Goal: Complete application form: Complete application form

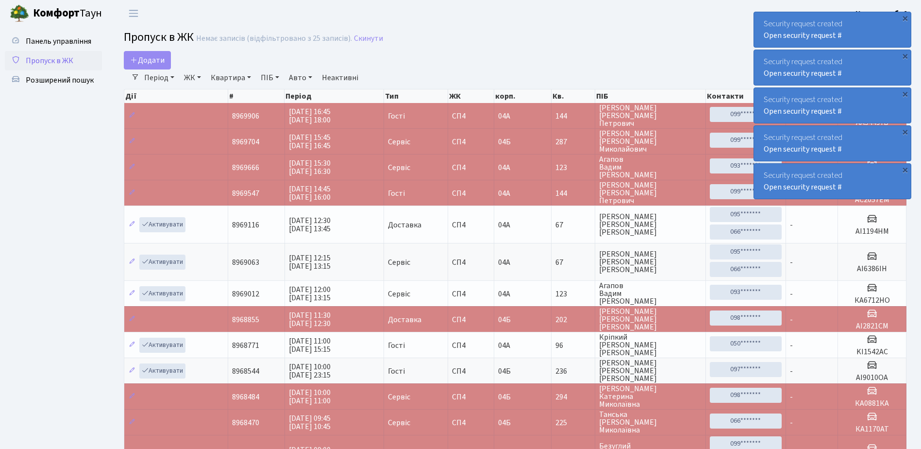
select select "25"
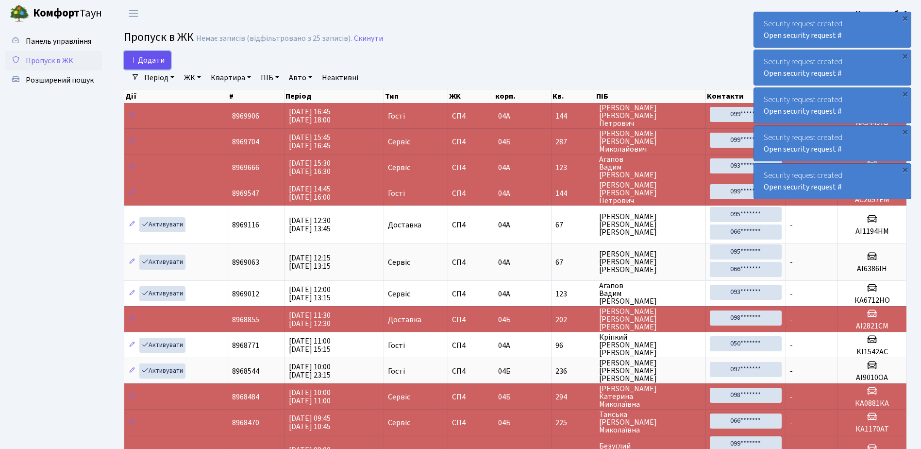
click at [139, 54] on link "Додати" at bounding box center [147, 60] width 47 height 18
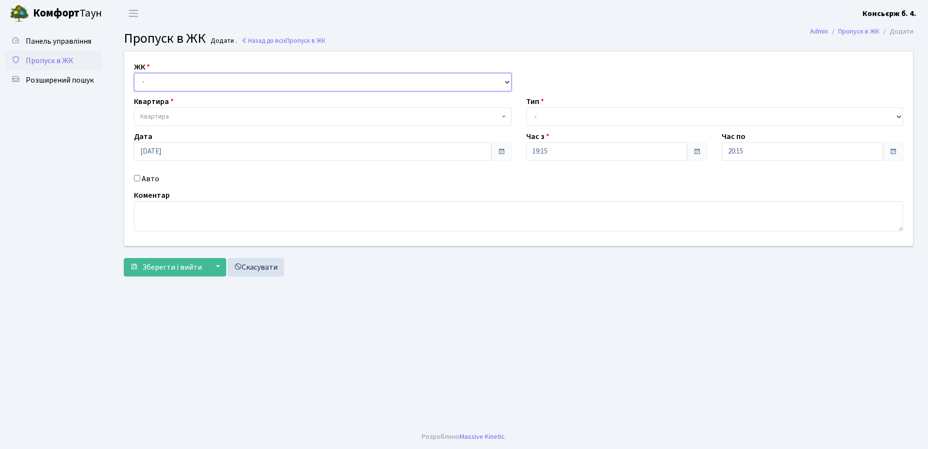
click at [176, 81] on select "- СП4, Столичне шосе, 5" at bounding box center [323, 82] width 378 height 18
select select "325"
click at [134, 73] on select "- СП4, Столичне шосе, 5" at bounding box center [323, 82] width 378 height 18
select select
click at [183, 122] on span "Квартира" at bounding box center [323, 116] width 378 height 18
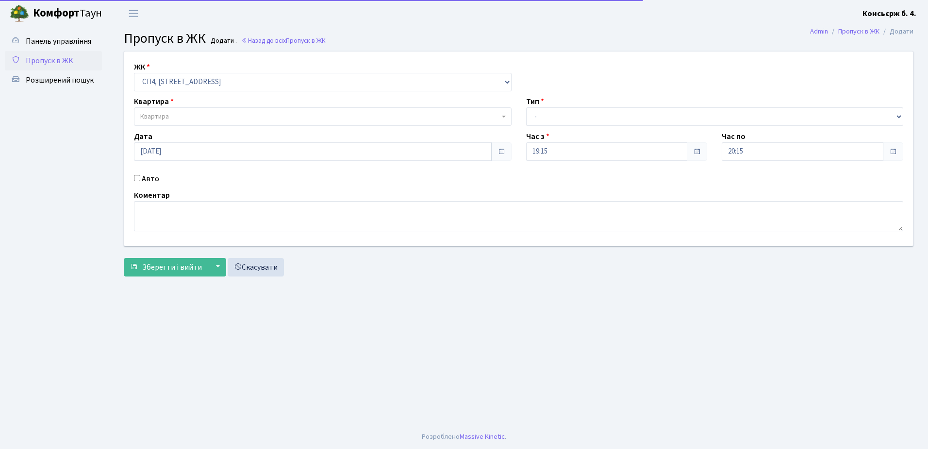
click at [185, 116] on span "Квартира" at bounding box center [319, 117] width 359 height 10
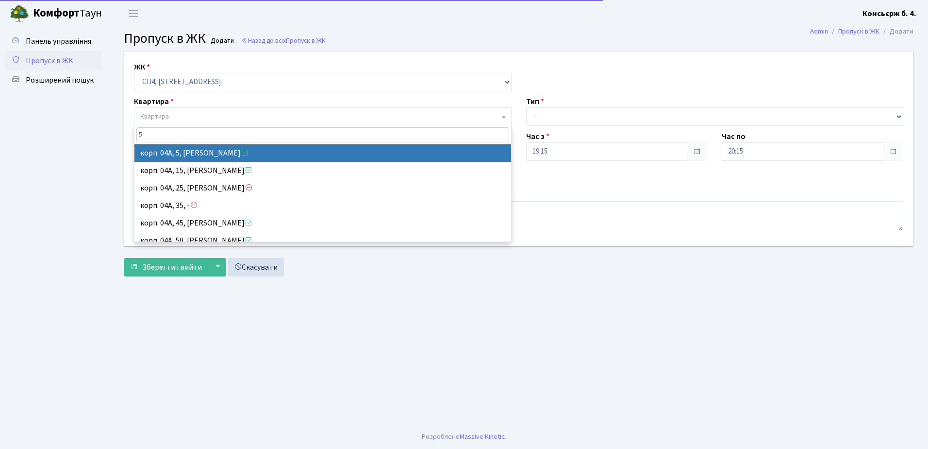
type input "5"
select select "21033"
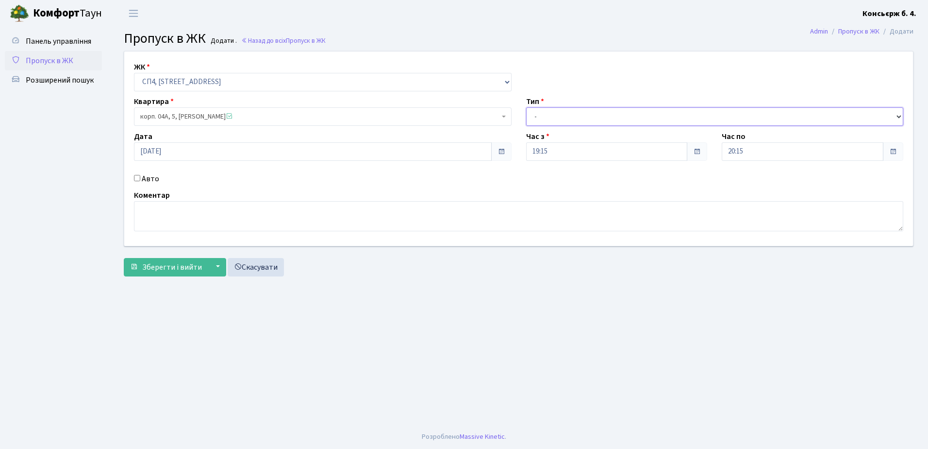
click at [540, 115] on select "- Доставка Таксі Гості Сервіс" at bounding box center [715, 116] width 378 height 18
select select "1"
click at [526, 107] on select "- Доставка Таксі Гості Сервіс" at bounding box center [715, 116] width 378 height 18
click at [128, 178] on div "Авто" at bounding box center [323, 179] width 392 height 12
click at [134, 178] on input "Авто" at bounding box center [137, 178] width 6 height 6
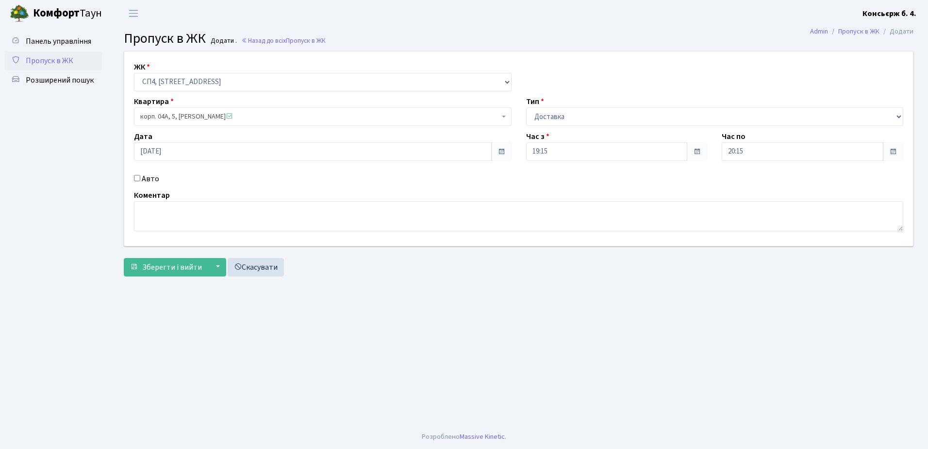
checkbox input "true"
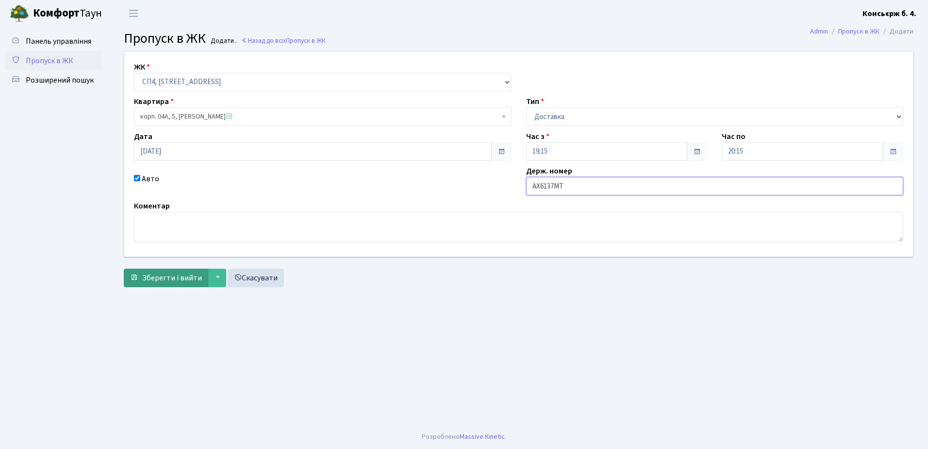
type input "AX6137MT"
click at [163, 278] on span "Зберегти і вийти" at bounding box center [172, 277] width 60 height 11
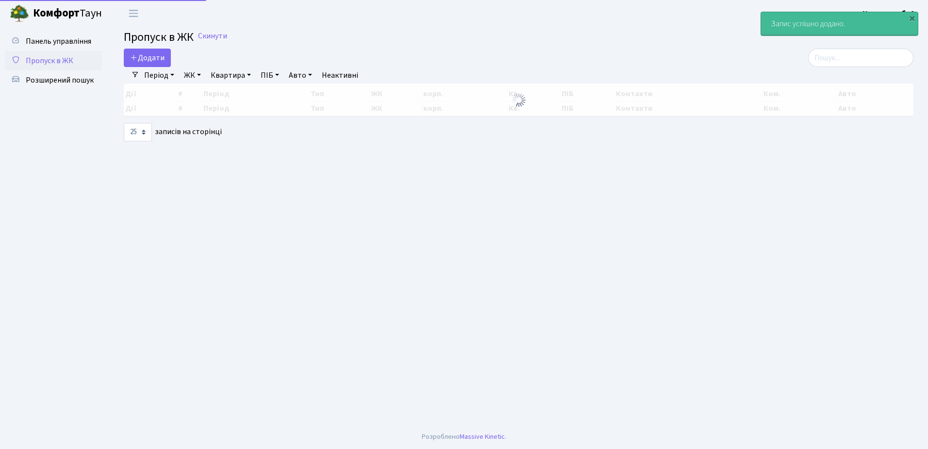
select select "25"
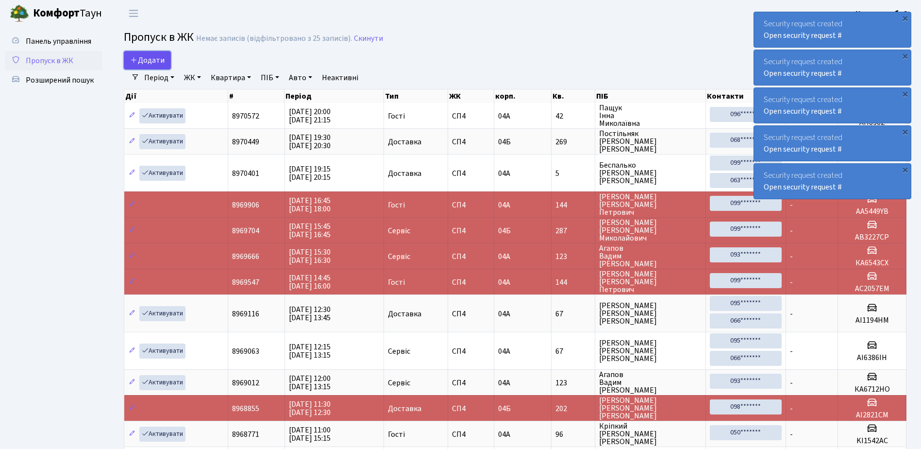
click at [139, 54] on link "Додати" at bounding box center [147, 60] width 47 height 18
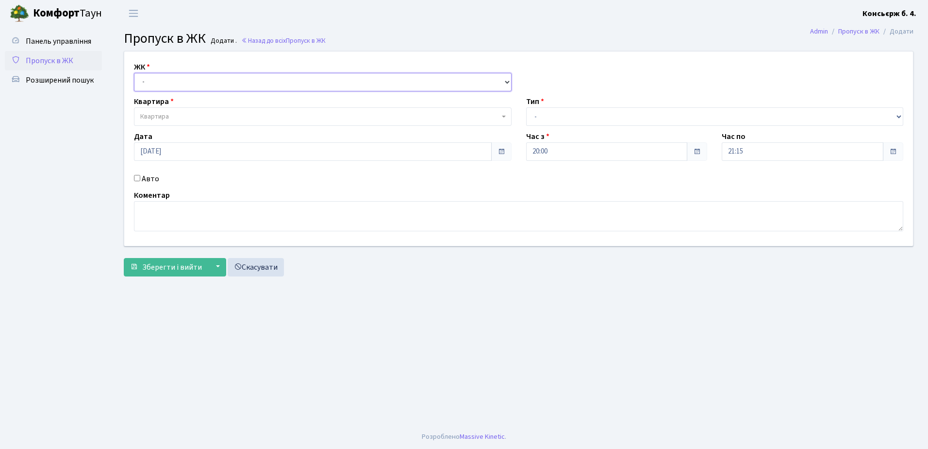
drag, startPoint x: 166, startPoint y: 81, endPoint x: 169, endPoint y: 91, distance: 10.1
click at [166, 81] on select "- СП4, Столичне шосе, 5" at bounding box center [323, 82] width 378 height 18
select select "325"
click at [134, 73] on select "- СП4, Столичне шосе, 5" at bounding box center [323, 82] width 378 height 18
select select
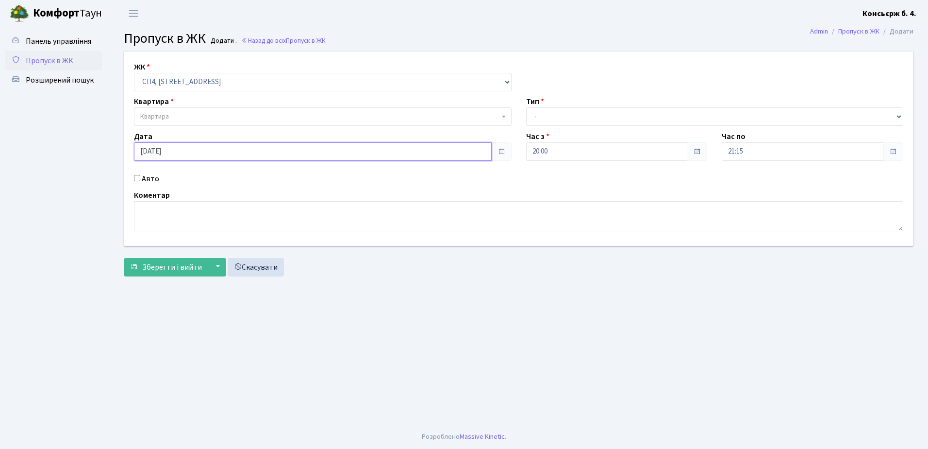
click at [156, 150] on input "11.09.2025" at bounding box center [313, 151] width 358 height 18
click at [200, 86] on td "12" at bounding box center [202, 88] width 15 height 15
type input "[DATE]"
click at [138, 179] on input "Авто" at bounding box center [137, 178] width 6 height 6
checkbox input "true"
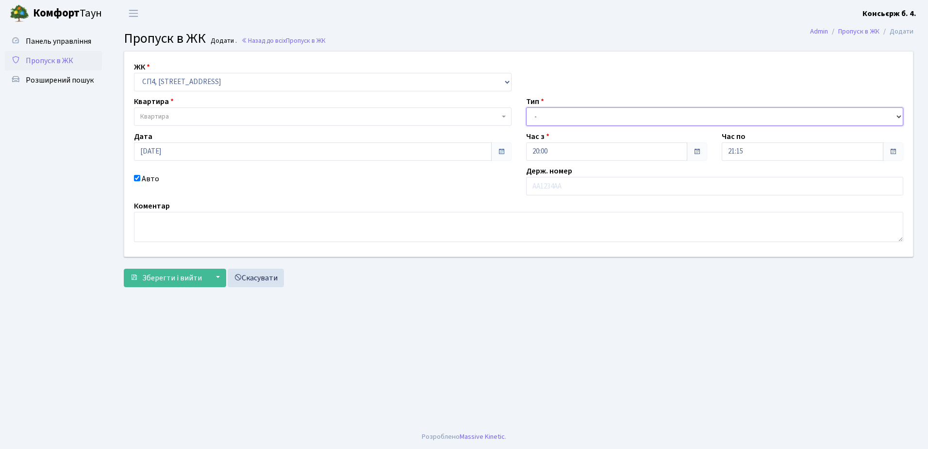
click at [565, 119] on select "- Доставка Таксі Гості Сервіс" at bounding box center [715, 116] width 378 height 18
select select "1"
click at [526, 107] on select "- Доставка Таксі Гості Сервіс" at bounding box center [715, 116] width 378 height 18
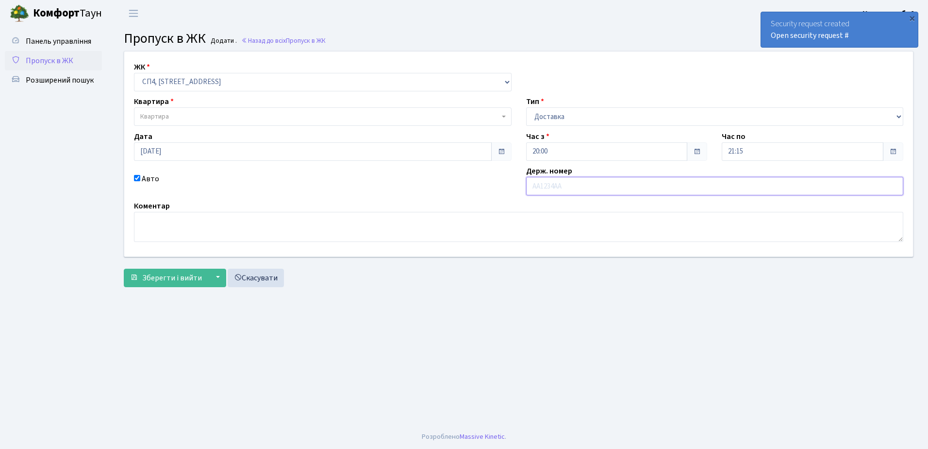
click at [579, 186] on input "text" at bounding box center [715, 186] width 378 height 18
type input "AX2443HC"
click at [195, 274] on span "Зберегти і вийти" at bounding box center [172, 277] width 60 height 11
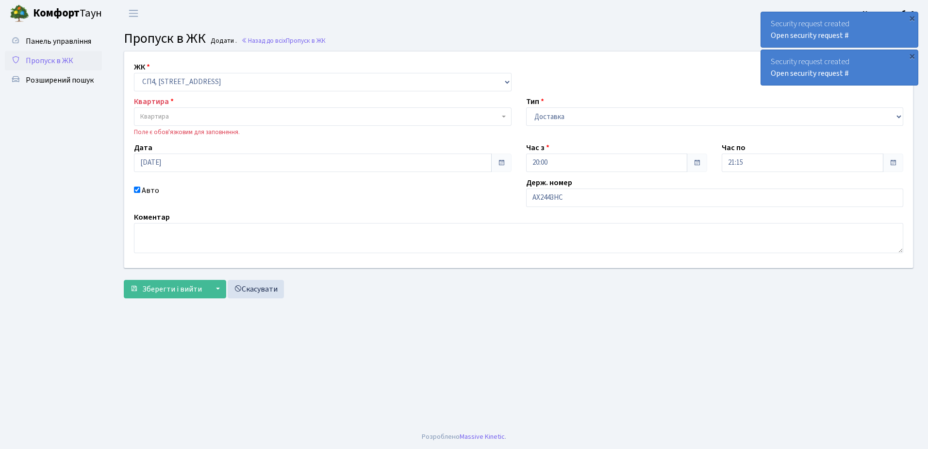
click at [194, 118] on span "Квартира" at bounding box center [319, 117] width 359 height 10
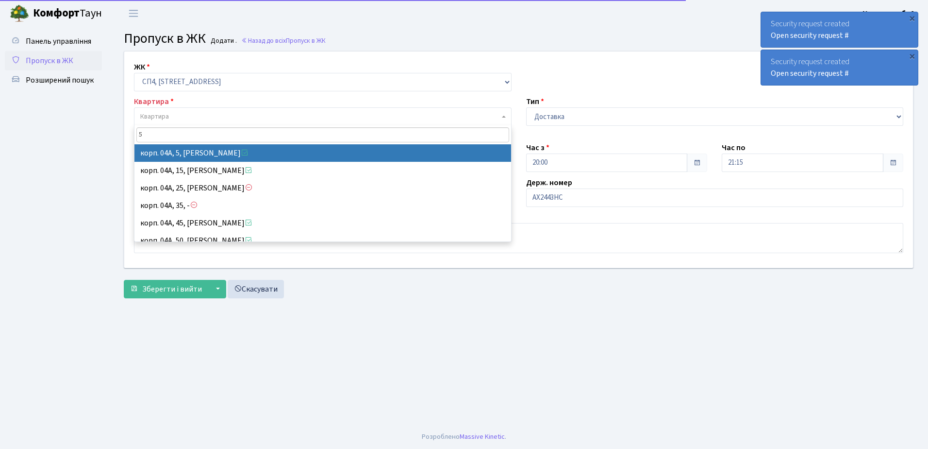
type input "5"
select select "21033"
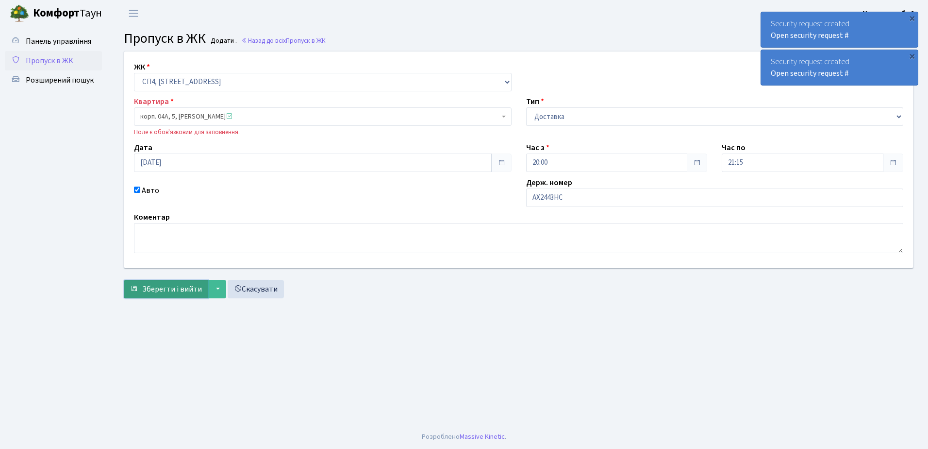
click at [165, 284] on span "Зберегти і вийти" at bounding box center [172, 289] width 60 height 11
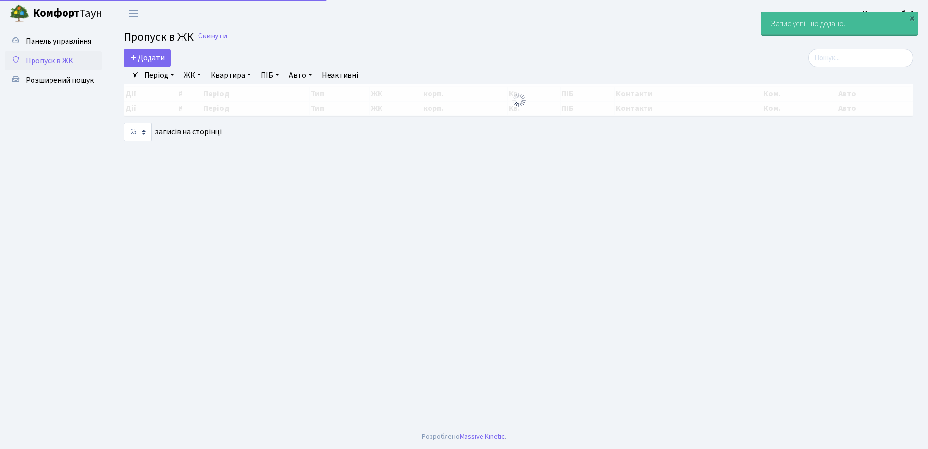
select select "25"
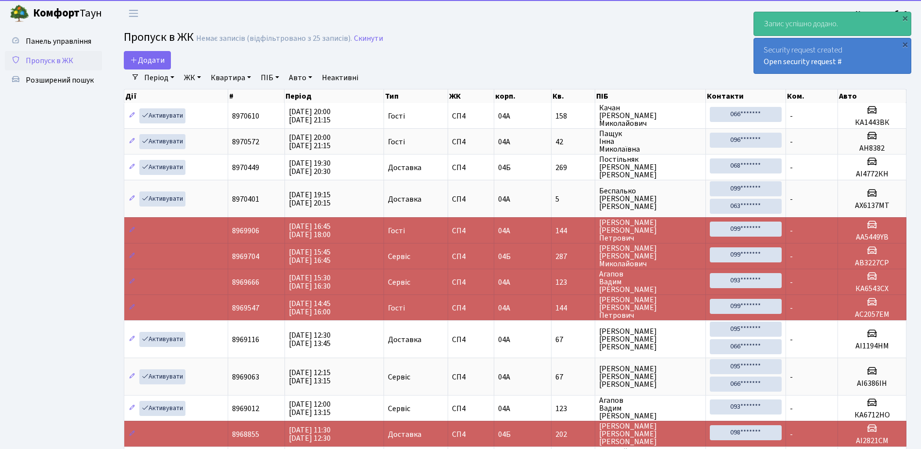
click at [62, 57] on span "Пропуск в ЖК" at bounding box center [50, 60] width 48 height 11
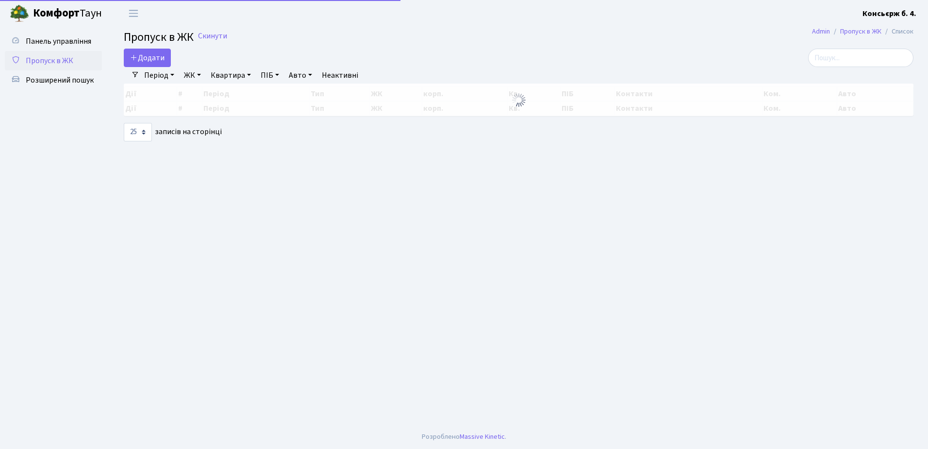
select select "25"
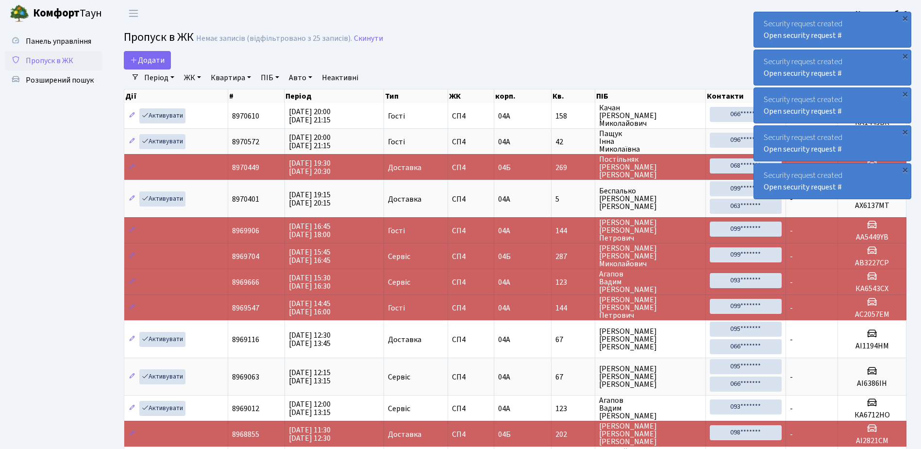
click at [66, 56] on span "Пропуск в ЖК" at bounding box center [50, 60] width 48 height 11
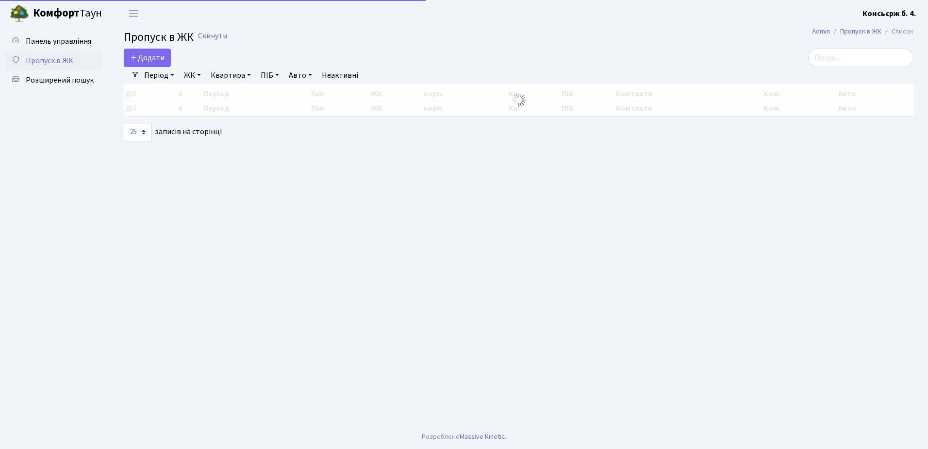
select select "25"
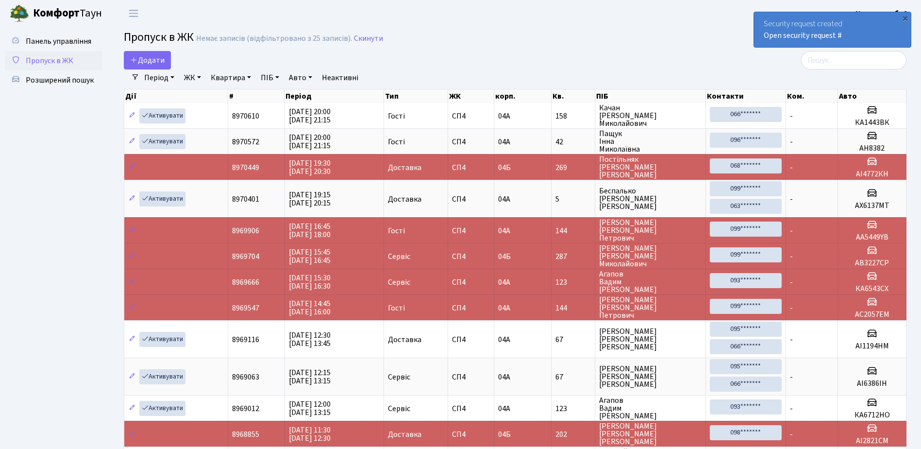
click at [65, 59] on span "Пропуск в ЖК" at bounding box center [50, 60] width 48 height 11
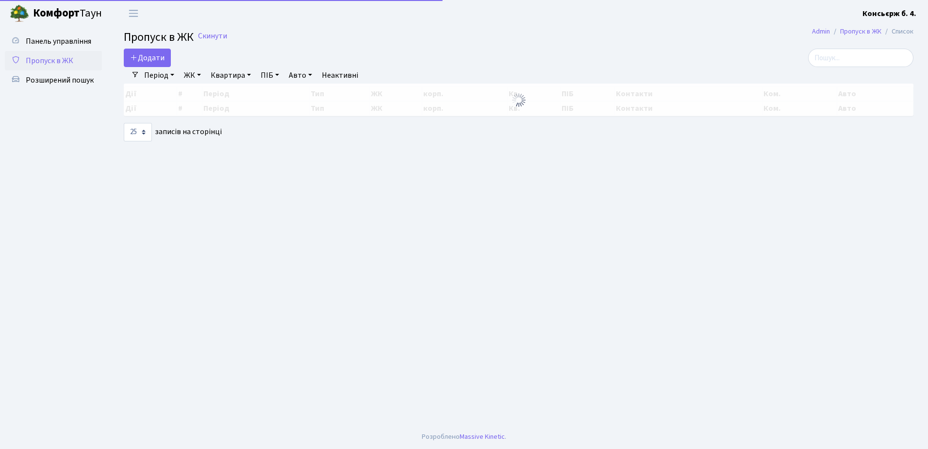
select select "25"
